Goal: Task Accomplishment & Management: Manage account settings

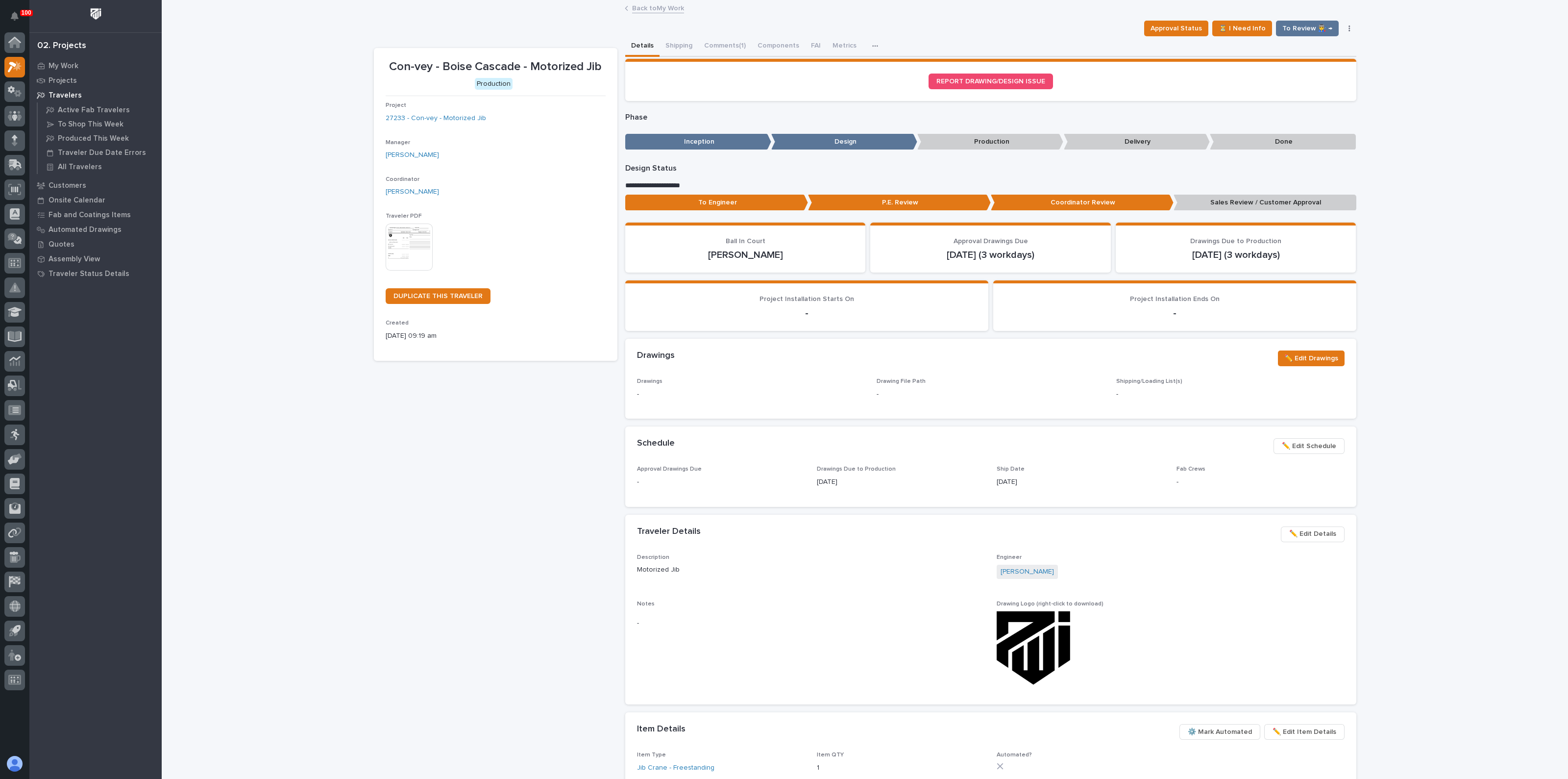
click at [519, 644] on div "Con-vey - Boise Cascade - Motorized Jib Production Project 27233 - Con-vey - Mo…" at bounding box center [495, 524] width 243 height 952
click at [64, 67] on p "My Work" at bounding box center [63, 66] width 30 height 9
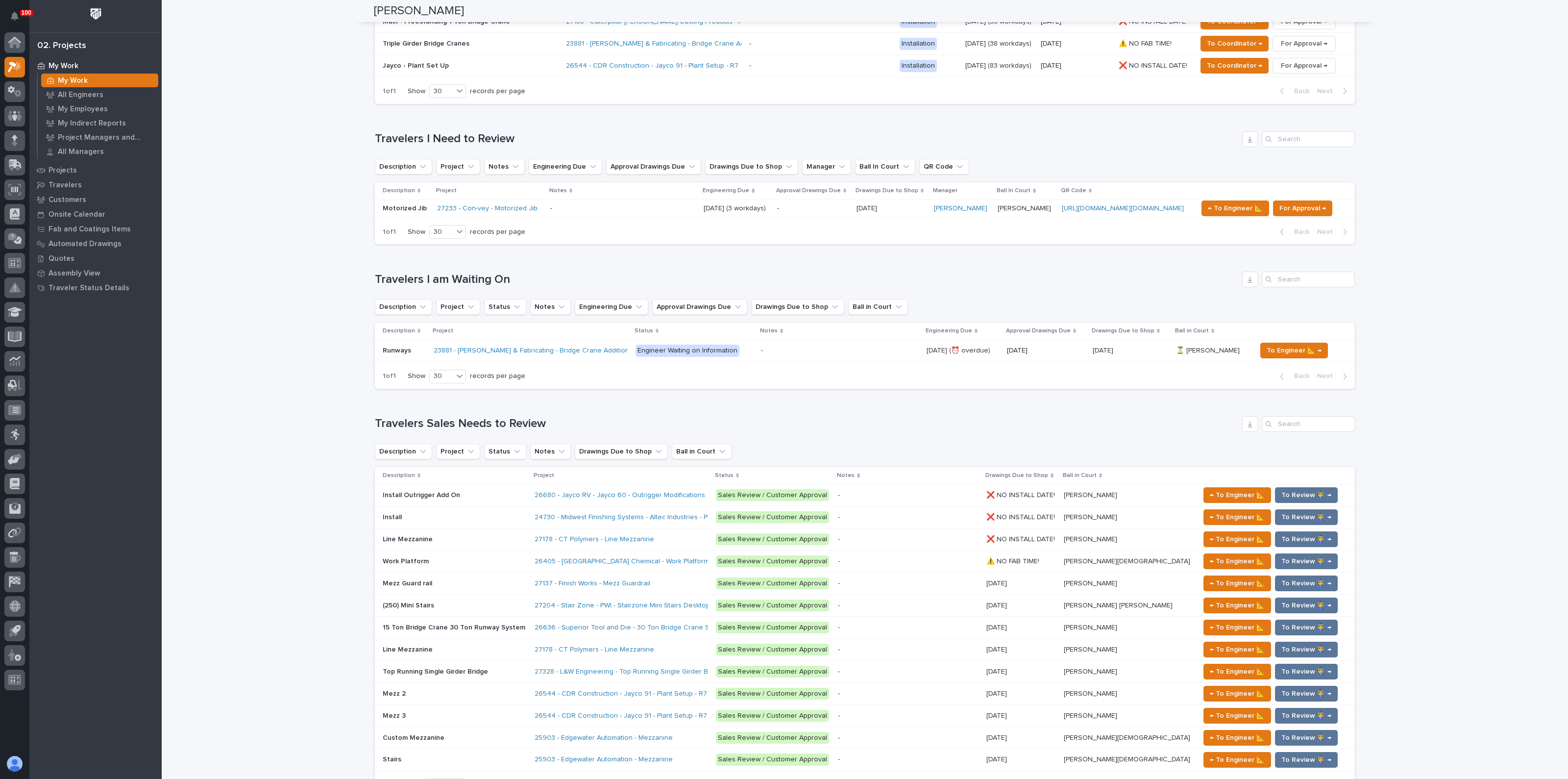
scroll to position [674, 0]
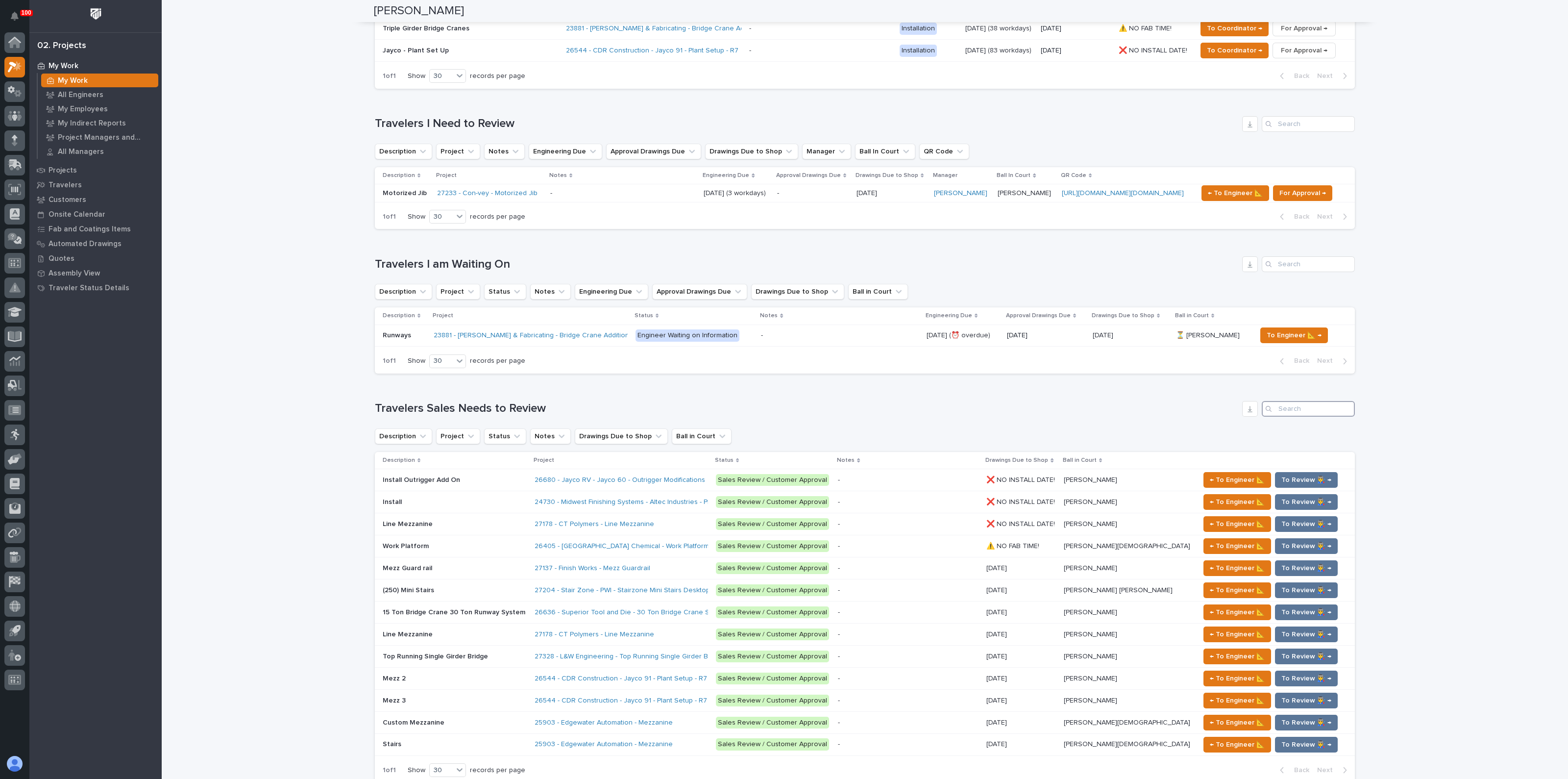
click at [1292, 401] on input "Search" at bounding box center [1308, 409] width 93 height 16
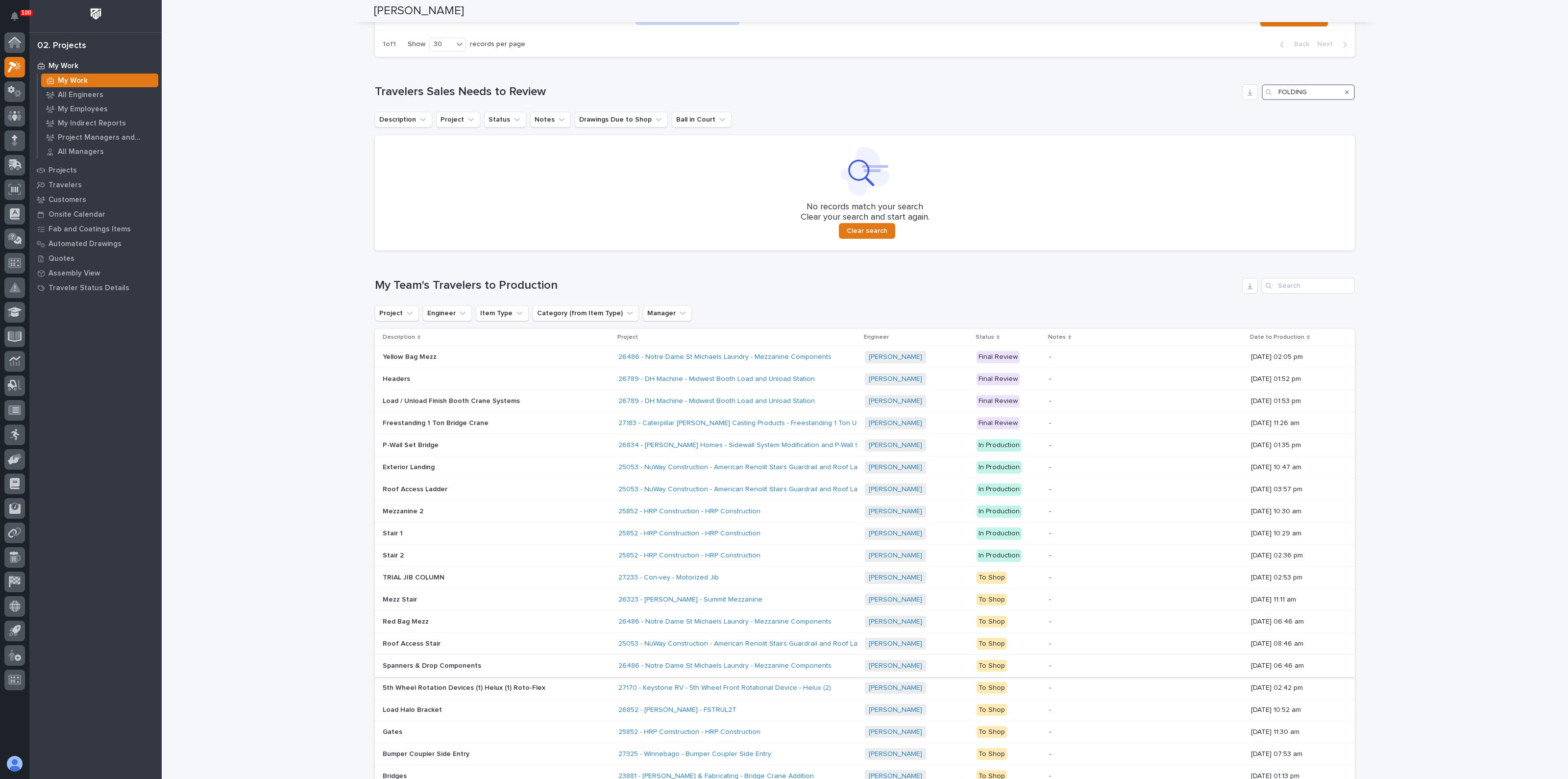
scroll to position [996, 0]
type input "FOLDING"
click at [1301, 273] on input "Search" at bounding box center [1308, 281] width 93 height 16
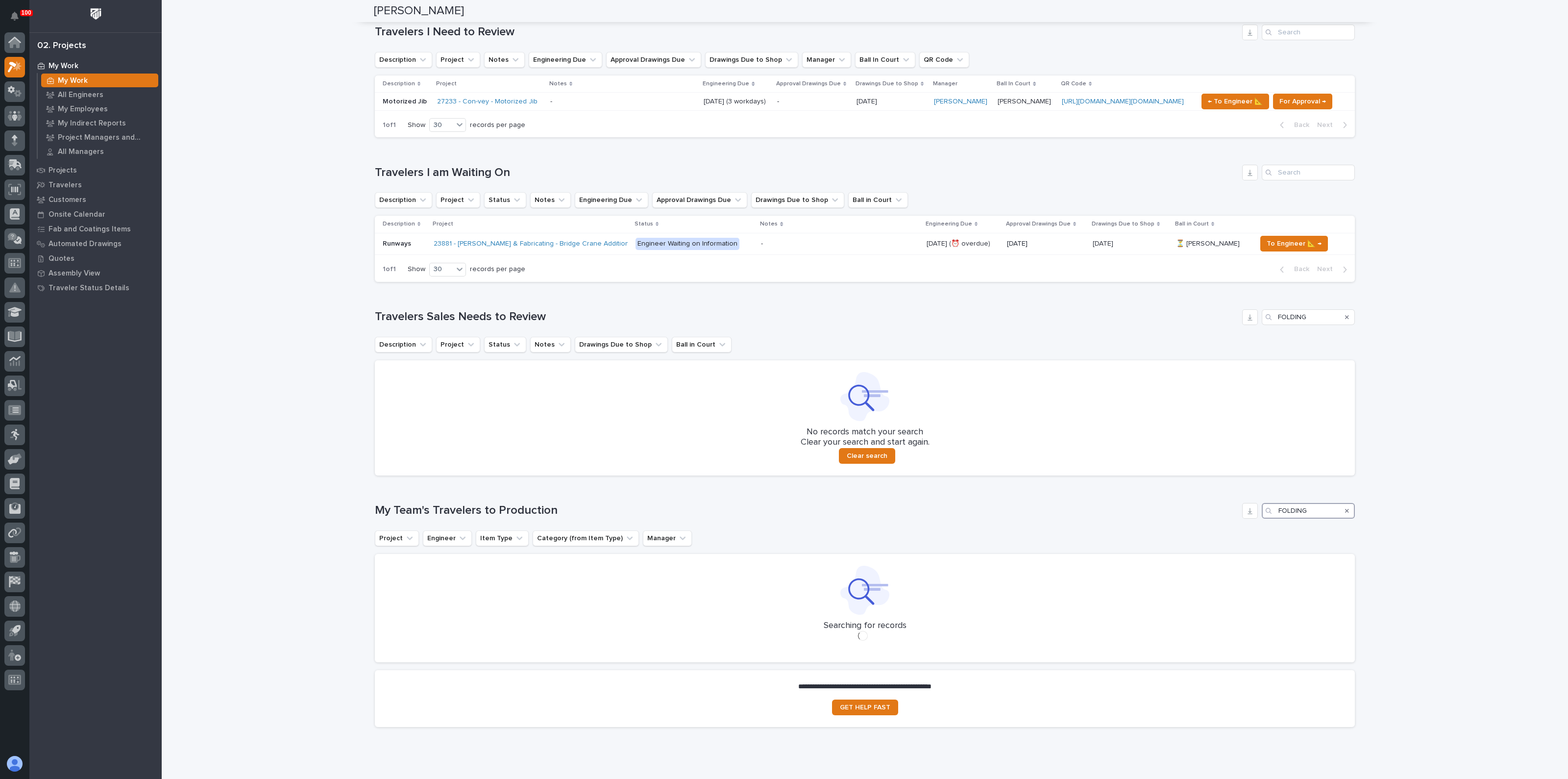
scroll to position [789, 0]
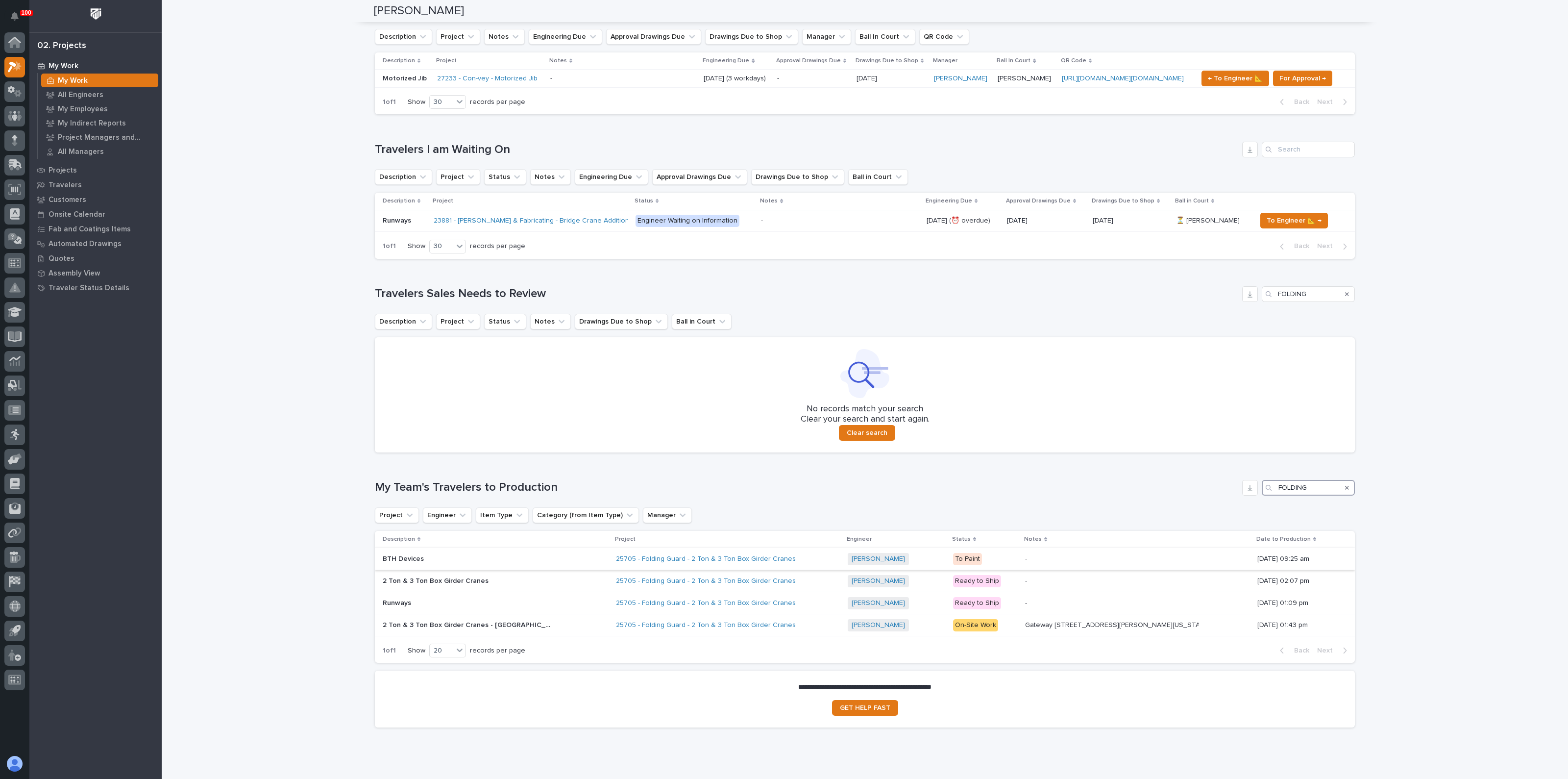
type input "FOLDING"
click at [427, 555] on p at bounding box center [469, 559] width 172 height 9
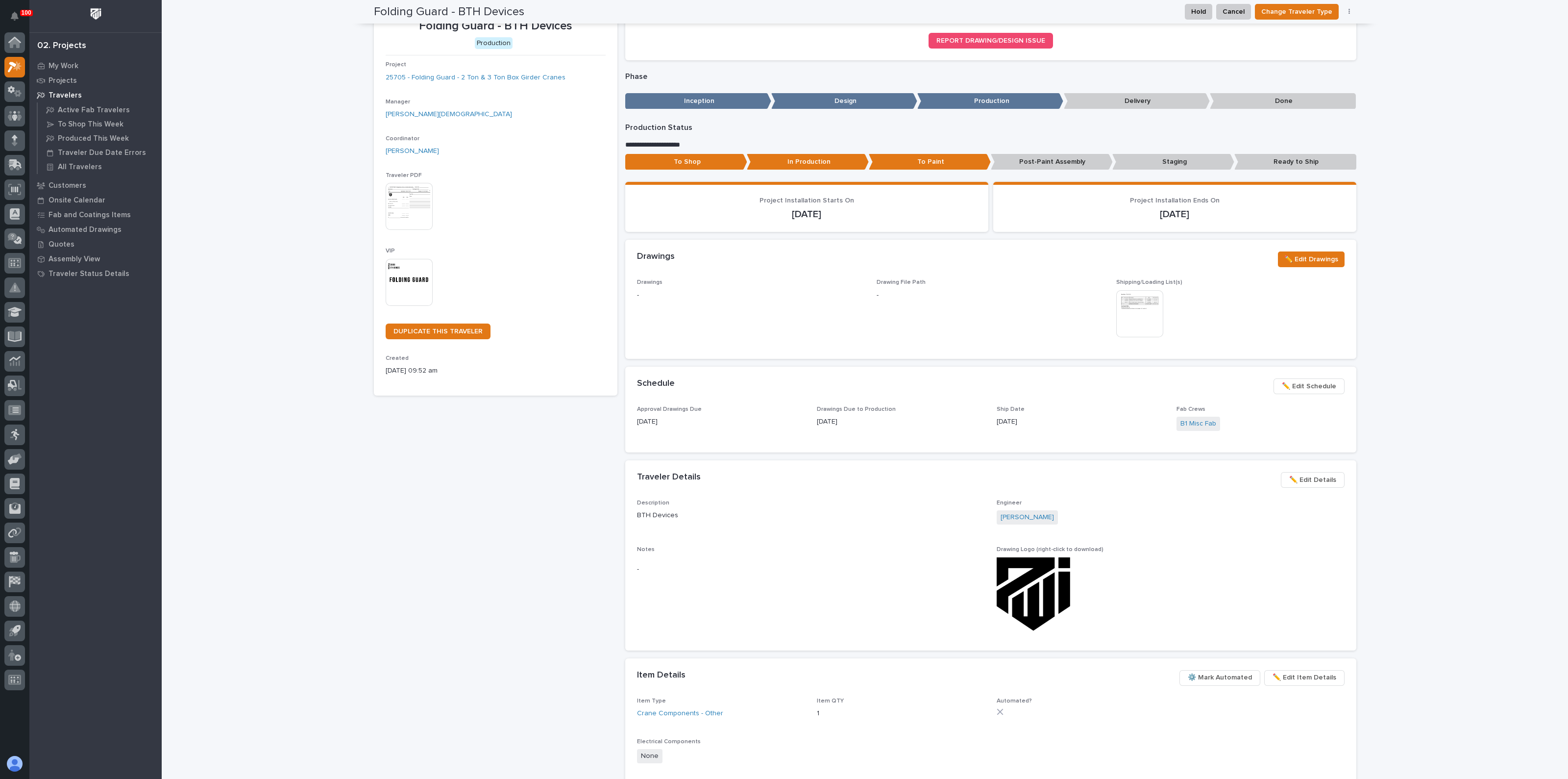
scroll to position [40, 0]
click at [1139, 317] on img at bounding box center [1139, 314] width 47 height 47
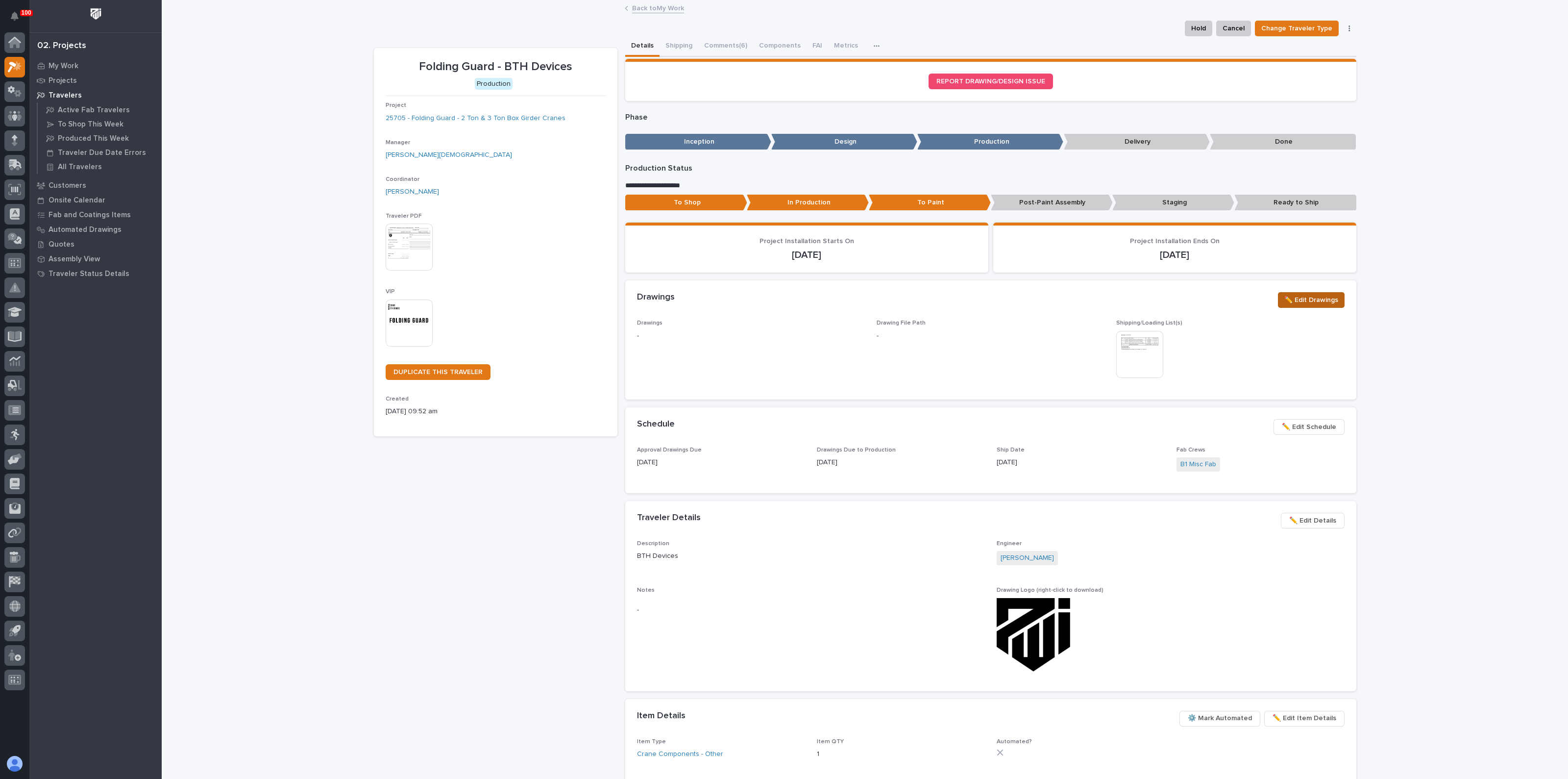
click at [1284, 297] on span "✏️ Edit Drawings" at bounding box center [1311, 300] width 54 height 12
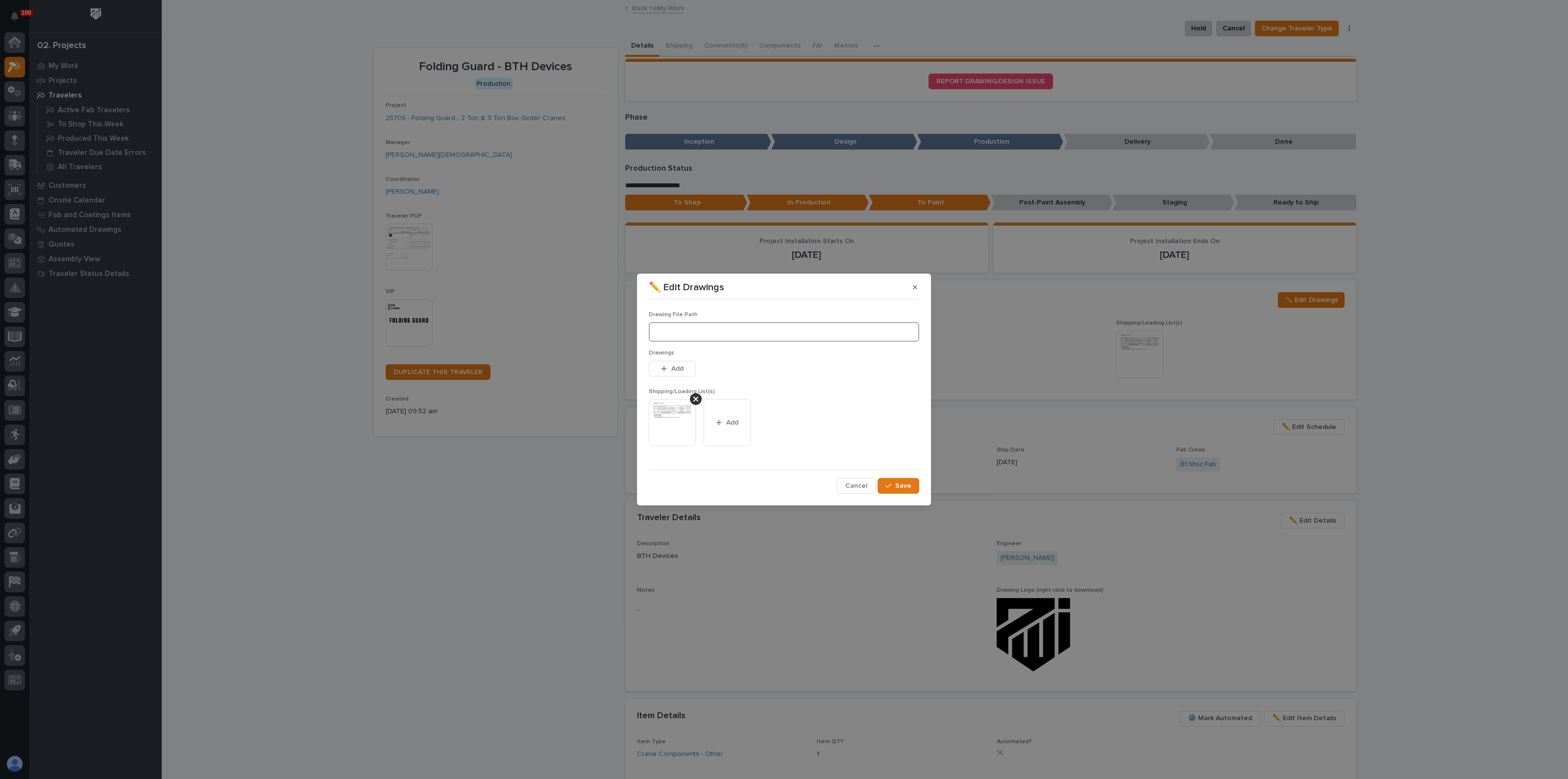
click at [747, 332] on input at bounding box center [784, 332] width 270 height 19
click at [725, 334] on input at bounding box center [784, 332] width 270 height 19
paste input ""M:\Folding Guard\25705 New Building Crane System\01 Engineering\09 Final Docum…"
type input ""M:\Folding Guard\25705 New Building Crane System\01 Engineering\09 Final Docum…"
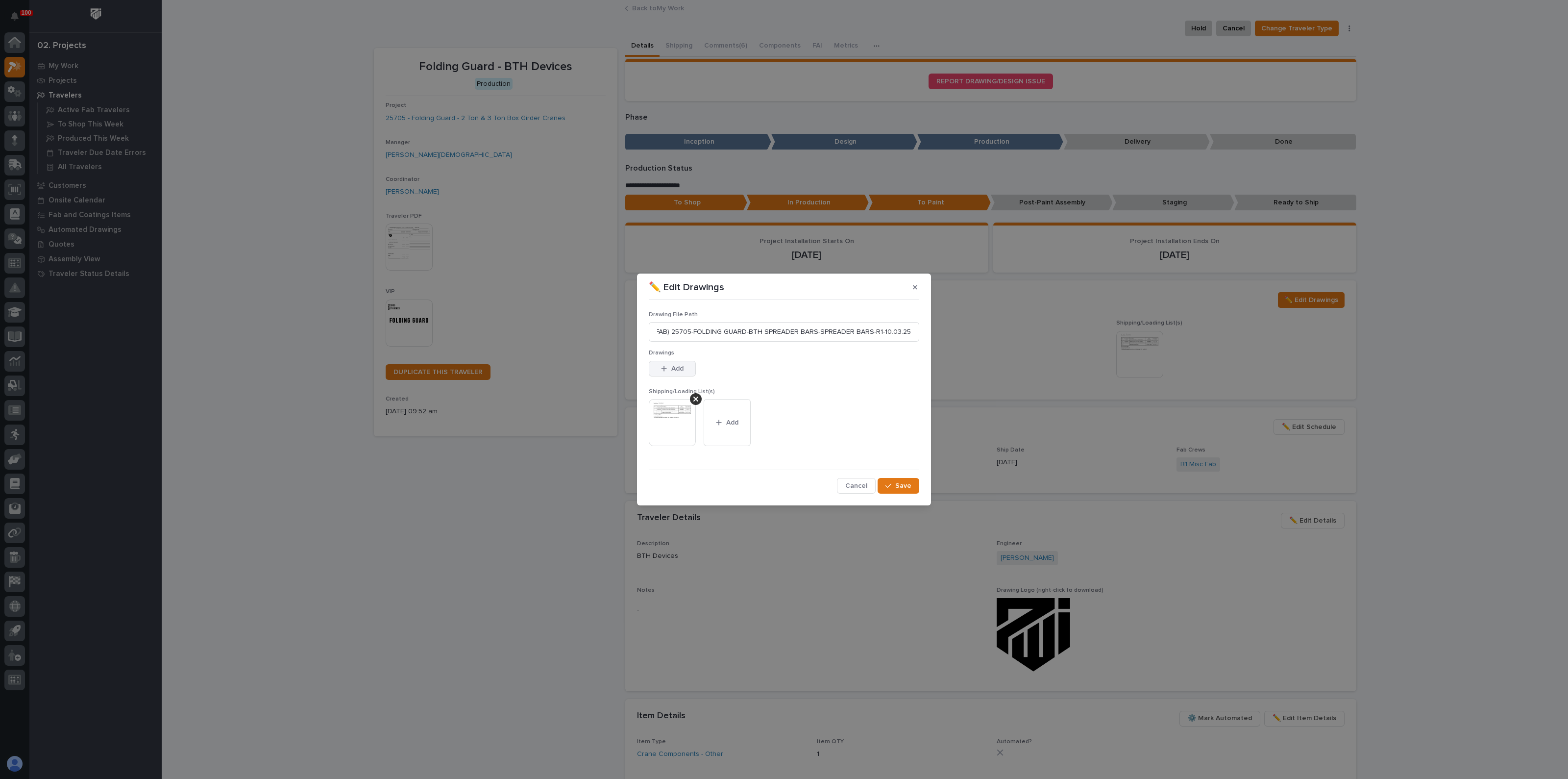
click at [672, 366] on span "Add" at bounding box center [677, 368] width 12 height 9
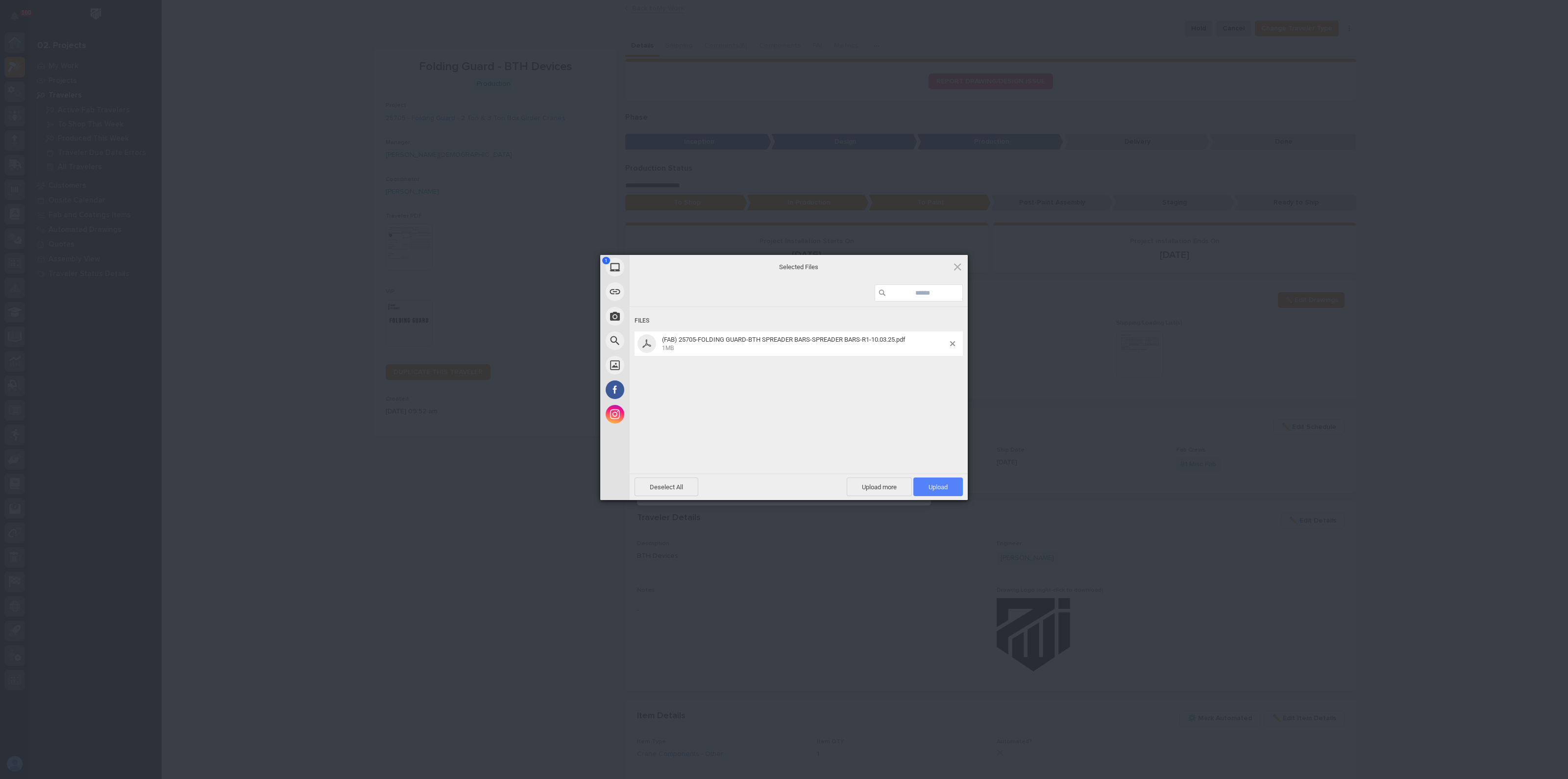
click at [943, 487] on span "Upload 1" at bounding box center [937, 487] width 19 height 7
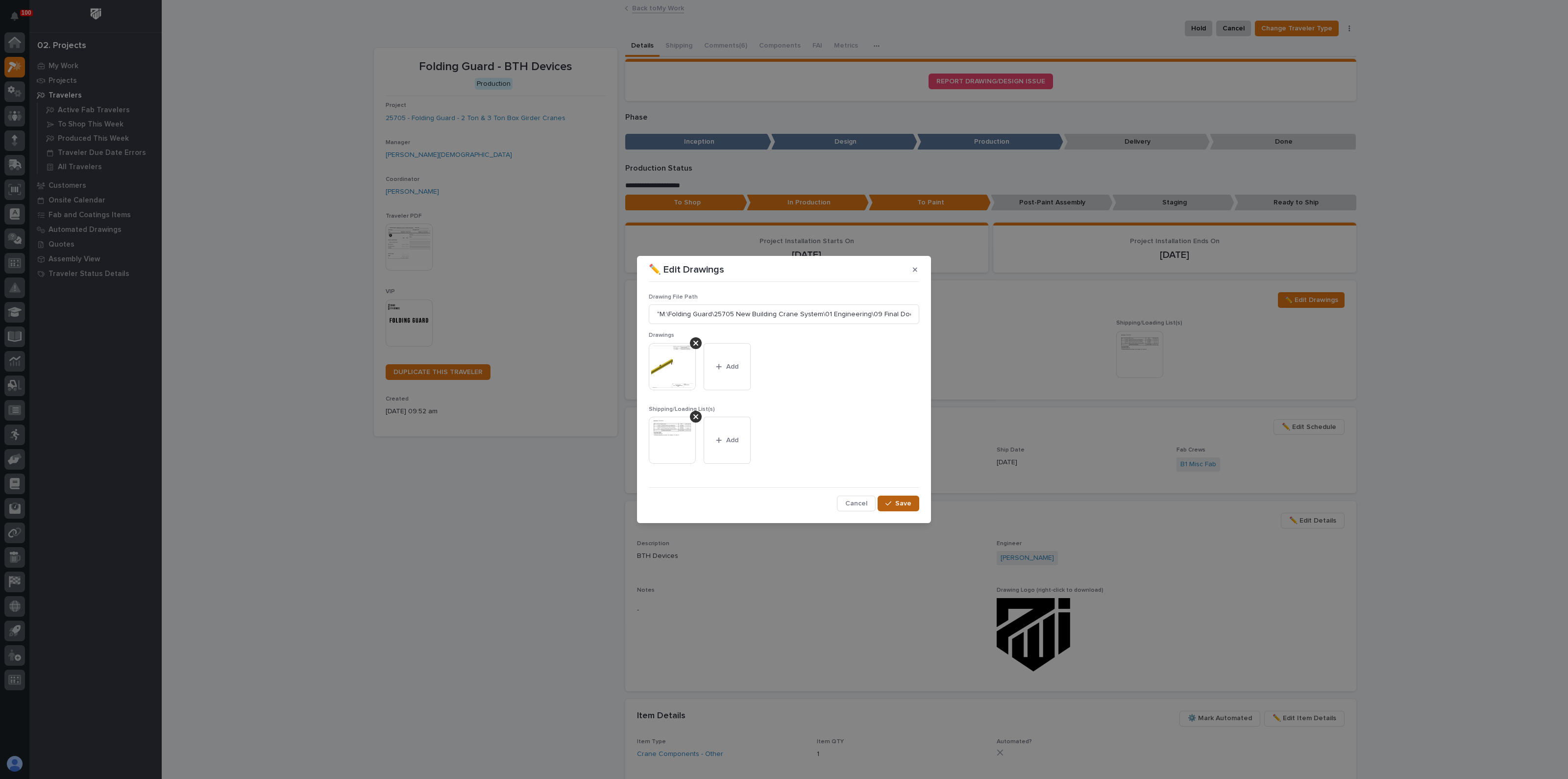
click at [884, 504] on button "Save" at bounding box center [898, 504] width 41 height 16
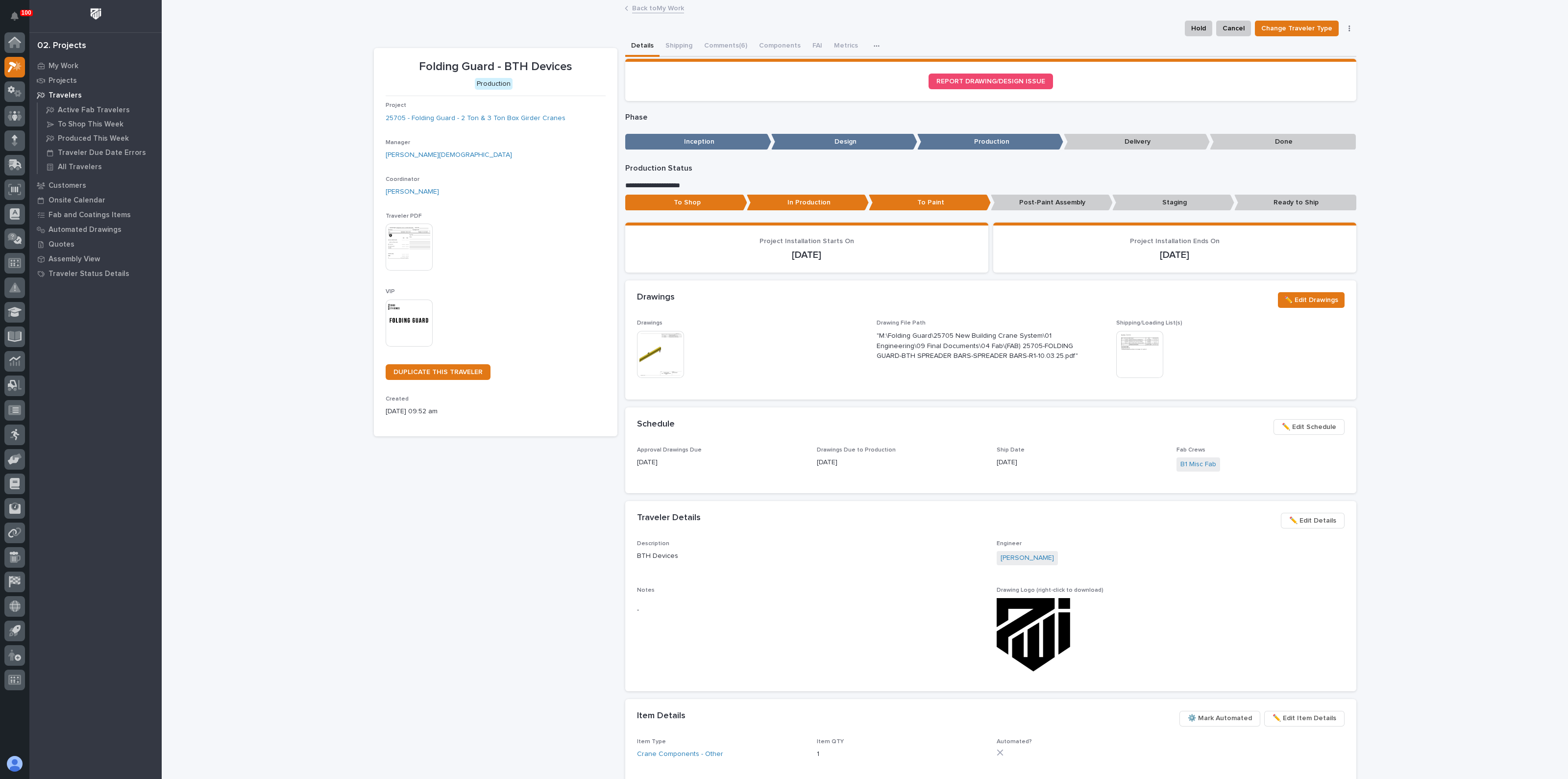
click at [642, 361] on img at bounding box center [660, 354] width 47 height 47
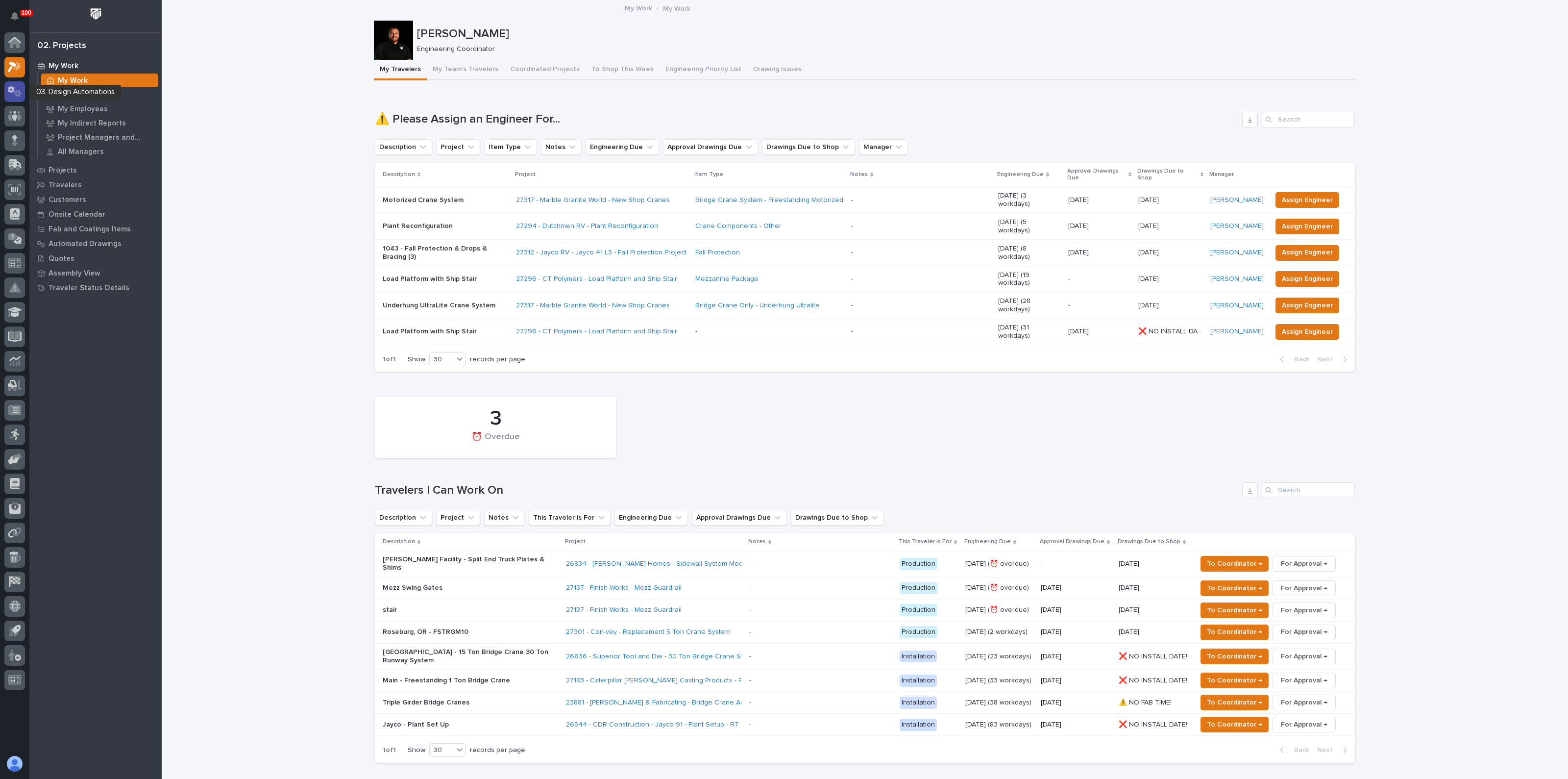
click at [18, 86] on icon at bounding box center [15, 91] width 14 height 12
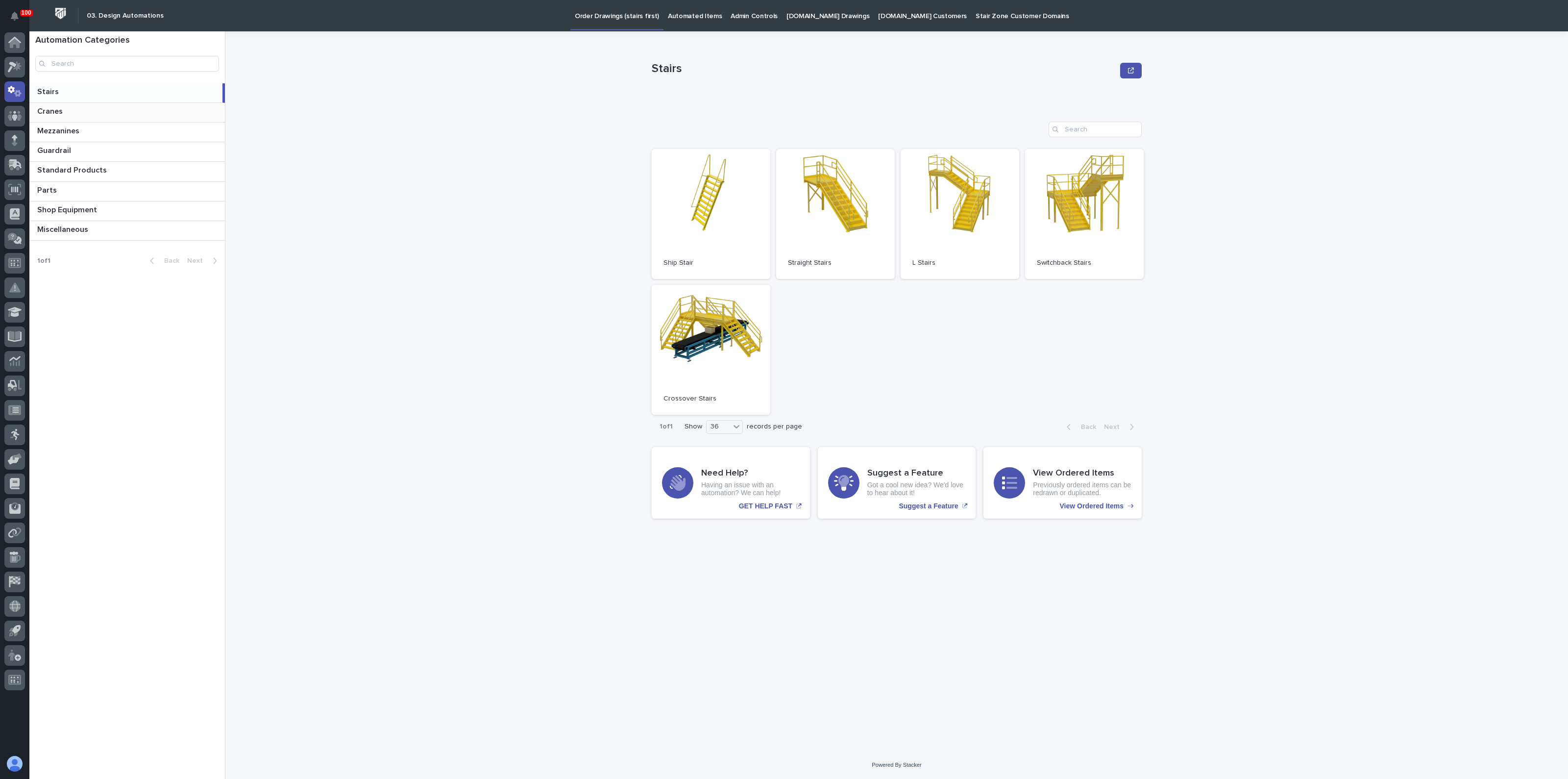
click at [64, 109] on p at bounding box center [129, 111] width 184 height 9
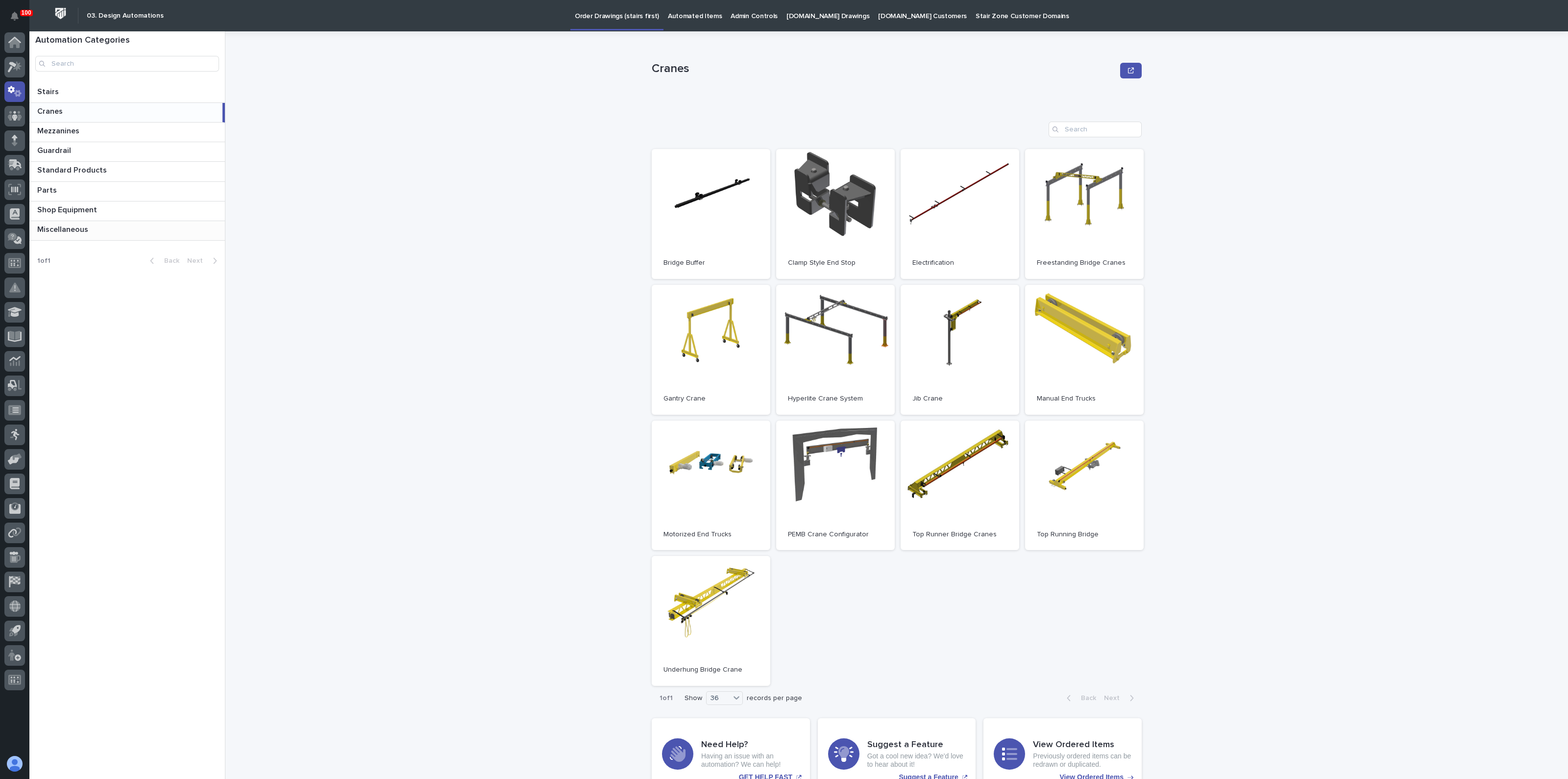
click at [85, 225] on p "Miscellaneous" at bounding box center [63, 228] width 53 height 12
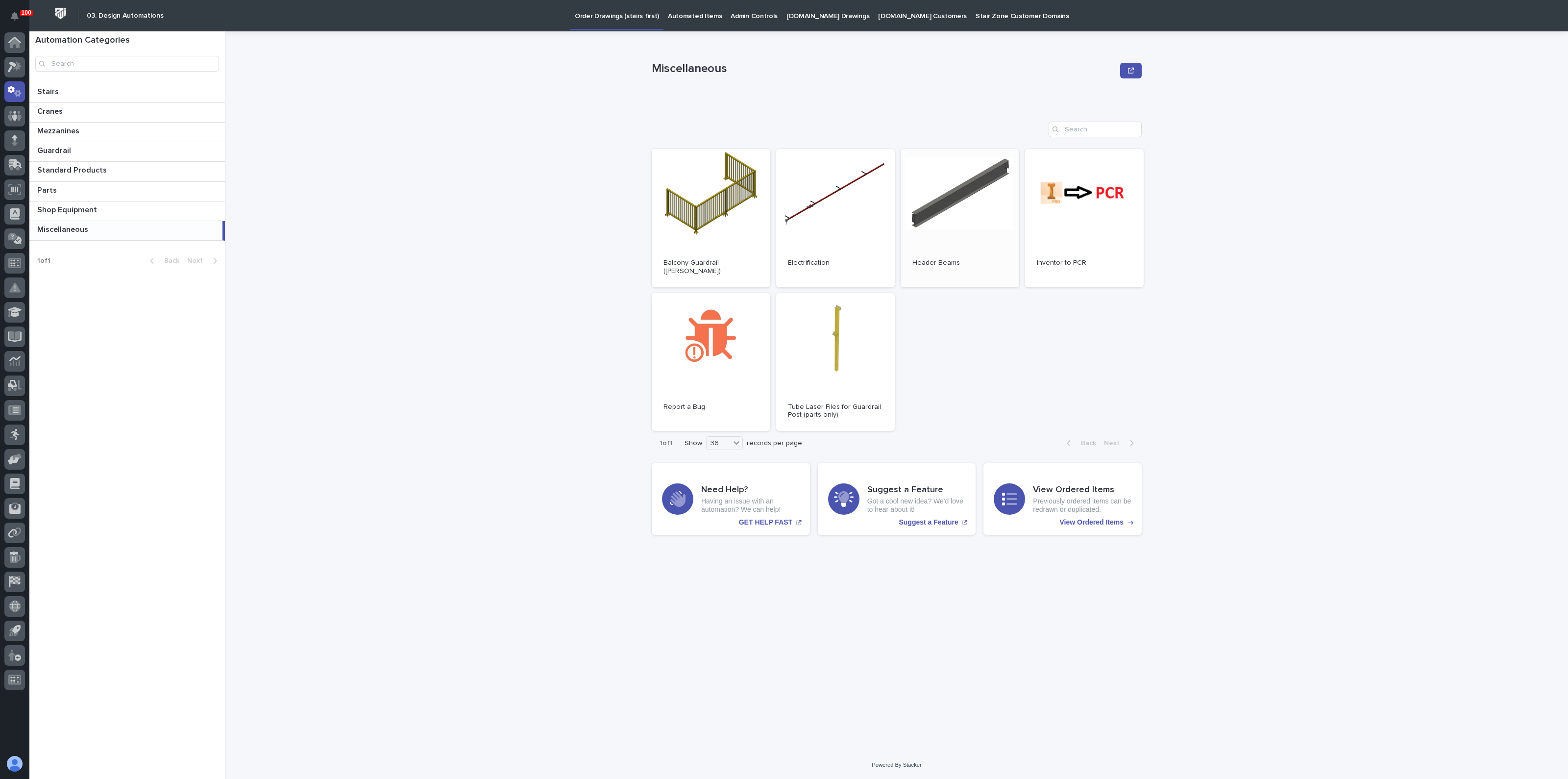
click at [941, 217] on link "Open" at bounding box center [960, 218] width 119 height 138
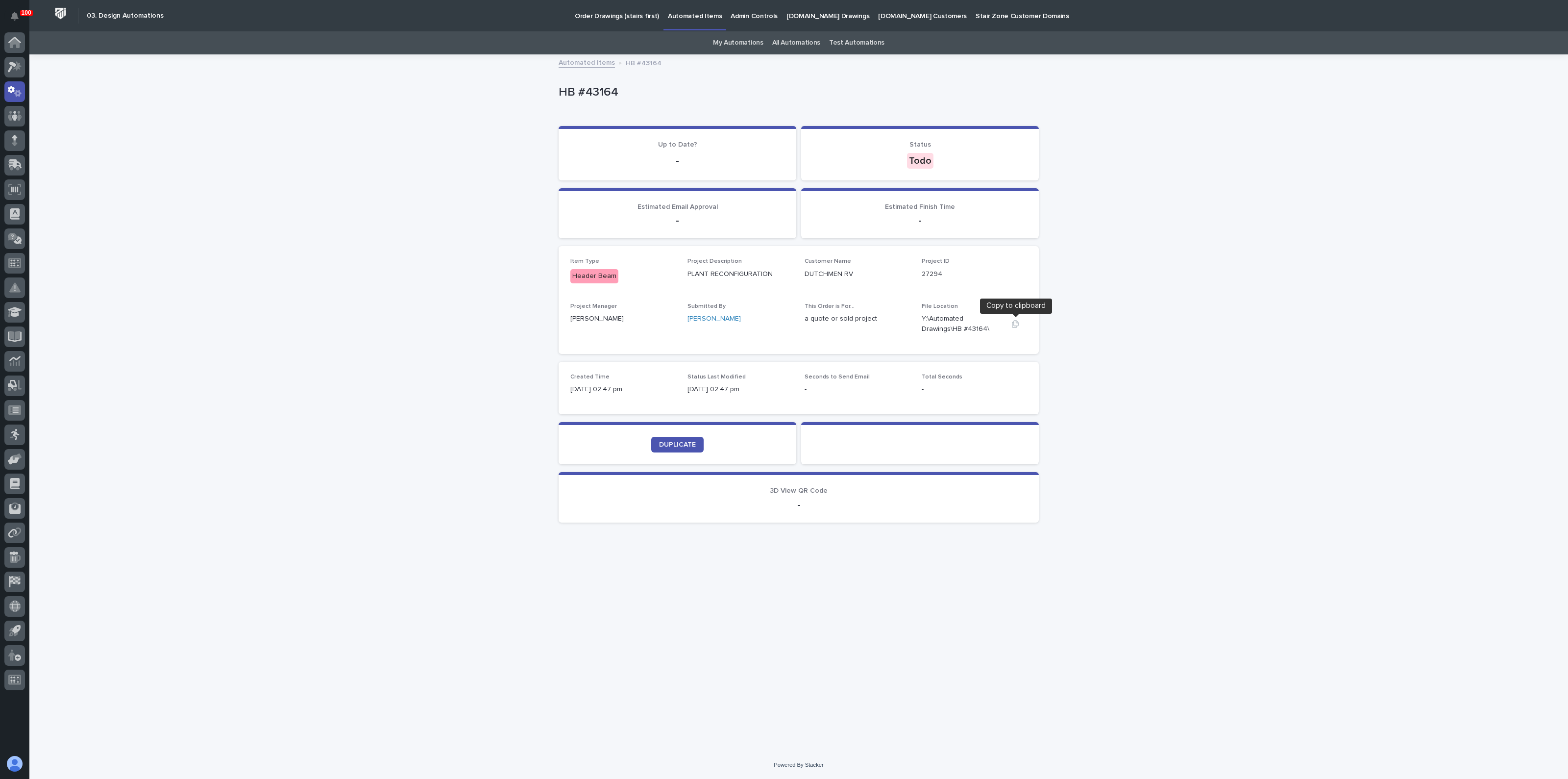
click at [1012, 320] on icon "button" at bounding box center [1015, 324] width 8 height 8
